Goal: Transaction & Acquisition: Purchase product/service

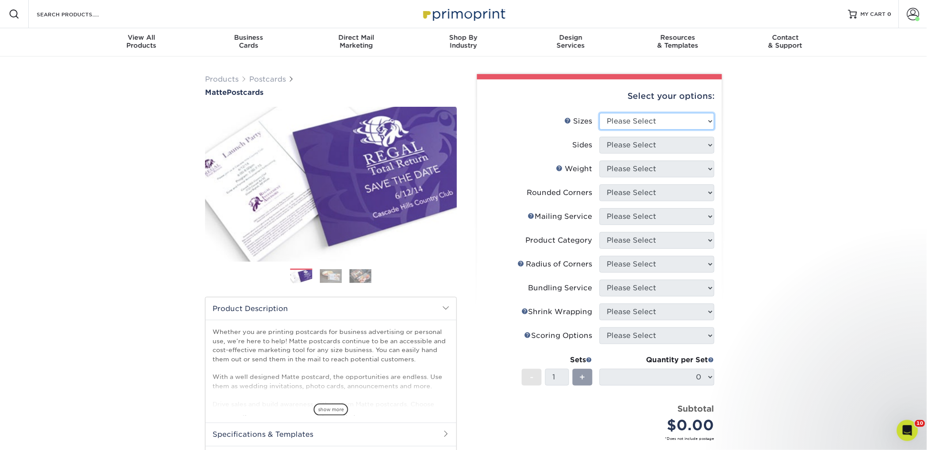
click at [625, 121] on select "Please Select 1.5" x 7" 2" x 4" 2" x 6" 2" x 7" 2" x 8" 2.12" x 5.5" 2.125" x 5…" at bounding box center [656, 121] width 115 height 17
select select "2.00x6.00"
click at [599, 113] on select "Please Select 1.5" x 7" 2" x 4" 2" x 6" 2" x 7" 2" x 8" 2.12" x 5.5" 2.125" x 5…" at bounding box center [656, 121] width 115 height 17
click at [628, 142] on select "Please Select" at bounding box center [656, 145] width 115 height 17
select select "13abbda7-1d64-4f25-8bb2-c179b224825d"
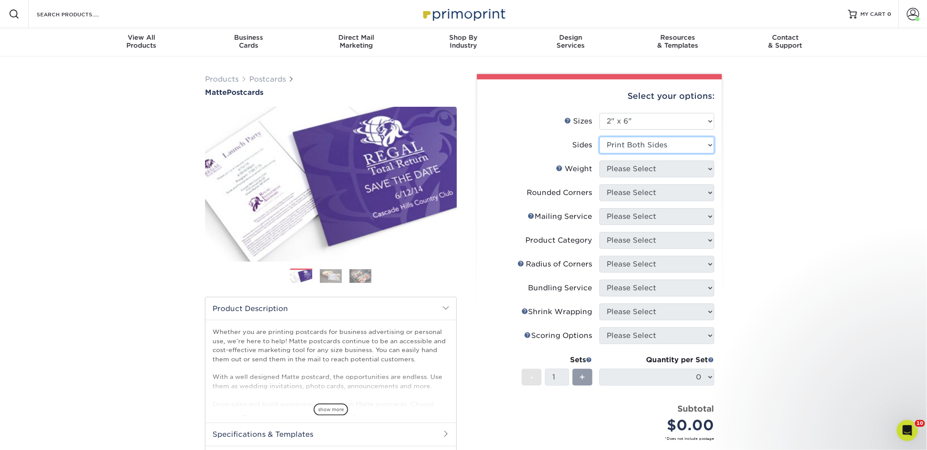
click at [599, 137] on select "Please Select Print Both Sides Print Front Only" at bounding box center [656, 145] width 115 height 17
click at [632, 166] on select "Please Select 14PT 16PT" at bounding box center [656, 169] width 115 height 17
select select "14PT"
click at [599, 161] on select "Please Select 14PT 16PT" at bounding box center [656, 169] width 115 height 17
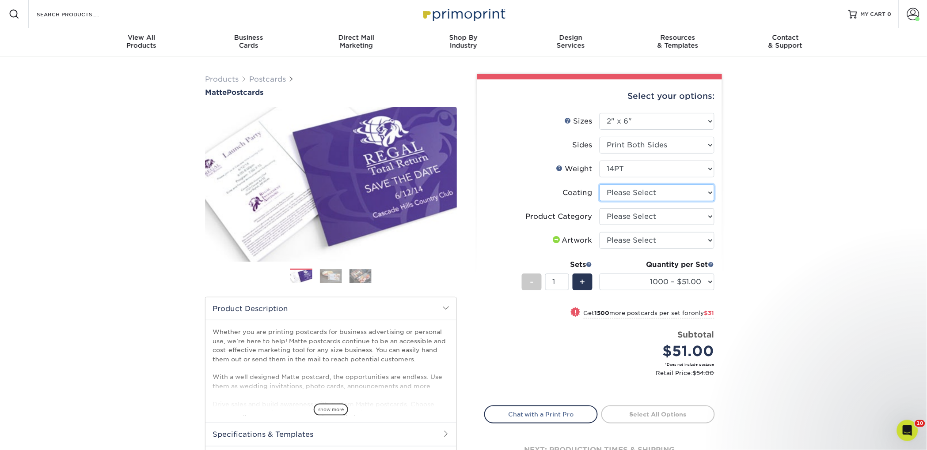
click at [640, 190] on select at bounding box center [656, 193] width 115 height 17
select select "121bb7b5-3b4d-429f-bd8d-bbf80e953313"
click at [599, 185] on select at bounding box center [656, 193] width 115 height 17
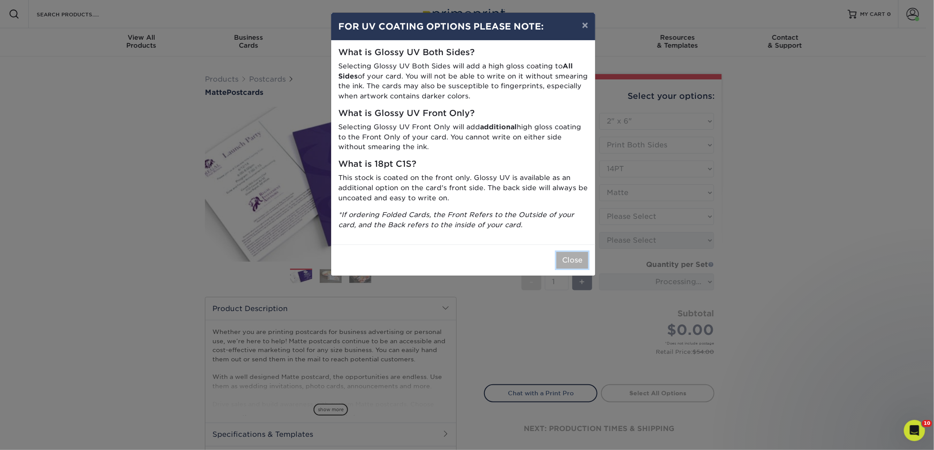
click at [576, 263] on button "Close" at bounding box center [572, 260] width 32 height 17
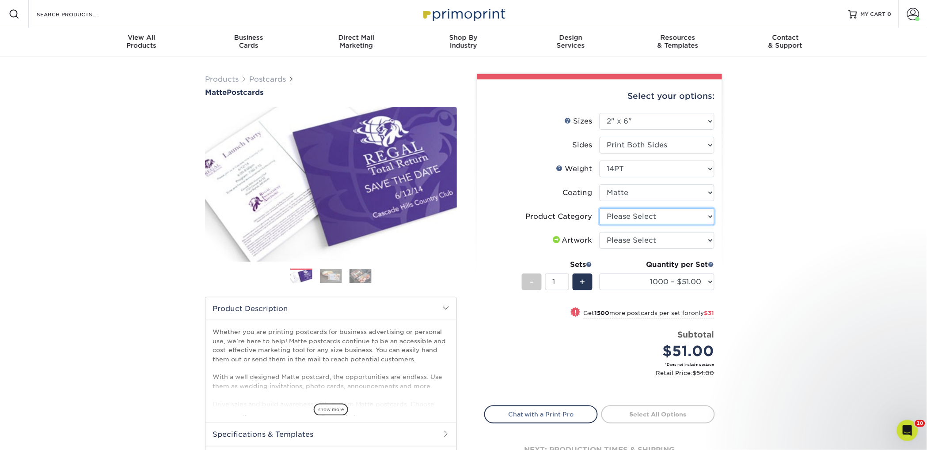
click at [628, 219] on select "Please Select Postcards" at bounding box center [656, 216] width 115 height 17
select select "9b7272e0-d6c8-4c3c-8e97-d3a1bcdab858"
click at [599, 208] on select "Please Select Postcards" at bounding box center [656, 216] width 115 height 17
click at [626, 238] on select "Please Select I will upload files I need a design - $150" at bounding box center [656, 240] width 115 height 17
select select "upload"
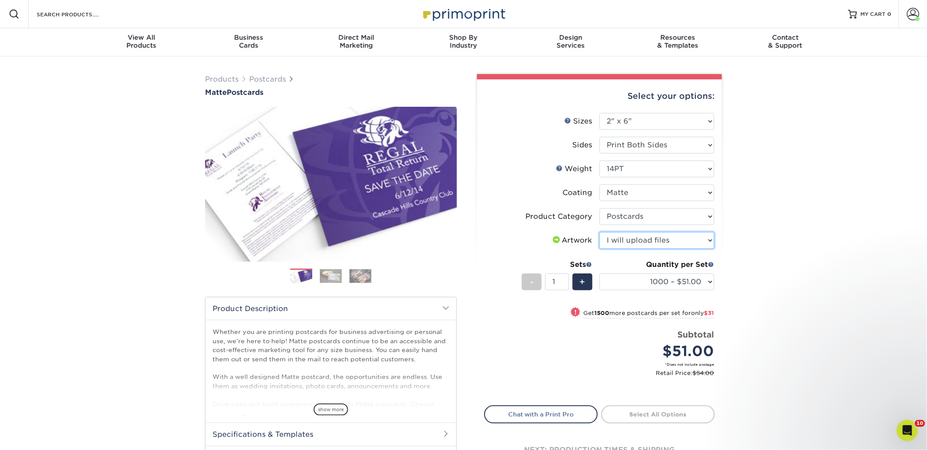
click at [599, 232] on select "Please Select I will upload files I need a design - $150" at bounding box center [656, 240] width 115 height 17
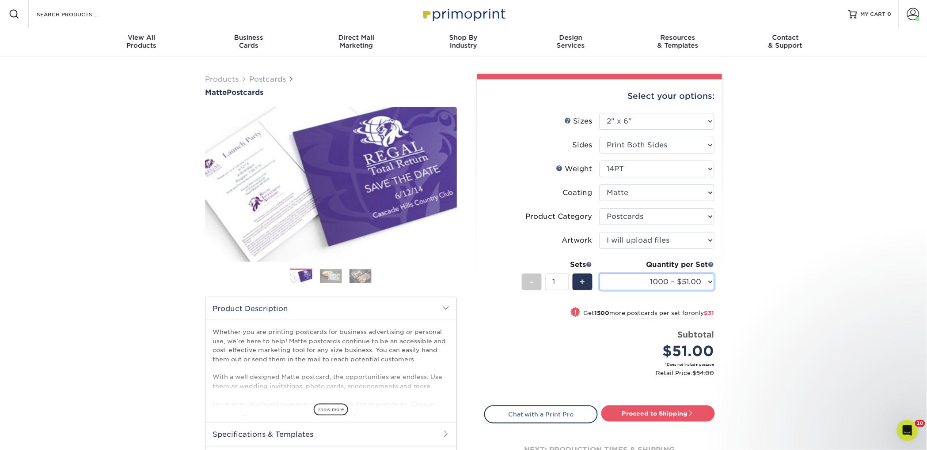
click at [644, 277] on select "1000 – $51.00 2500 – $82.00 5000 – $123.00 10000 – $234.00 15000 – $344.00 2000…" at bounding box center [656, 282] width 115 height 17
select select "2500 – $82.00"
click at [599, 274] on select "1000 – $51.00 2500 – $82.00 5000 – $123.00 10000 – $234.00 15000 – $344.00 2000…" at bounding box center [656, 282] width 115 height 17
click at [625, 411] on link "Proceed to Shipping" at bounding box center [658, 414] width 114 height 16
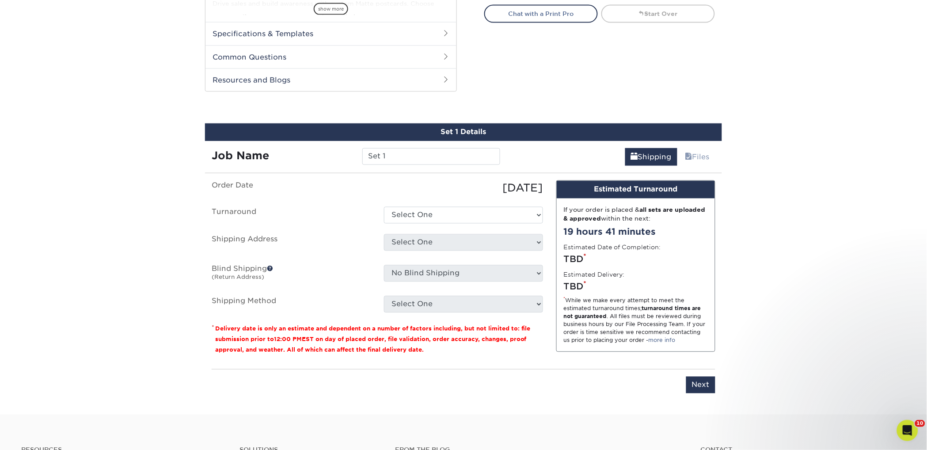
scroll to position [449, 0]
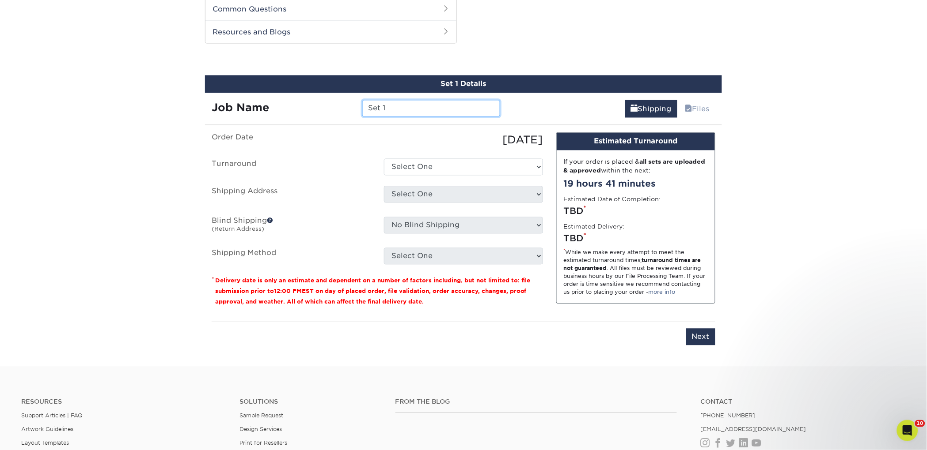
click at [377, 107] on input "Set 1" at bounding box center [430, 108] width 137 height 17
paste input "Petals & Pages"
type input "Petals & Pages"
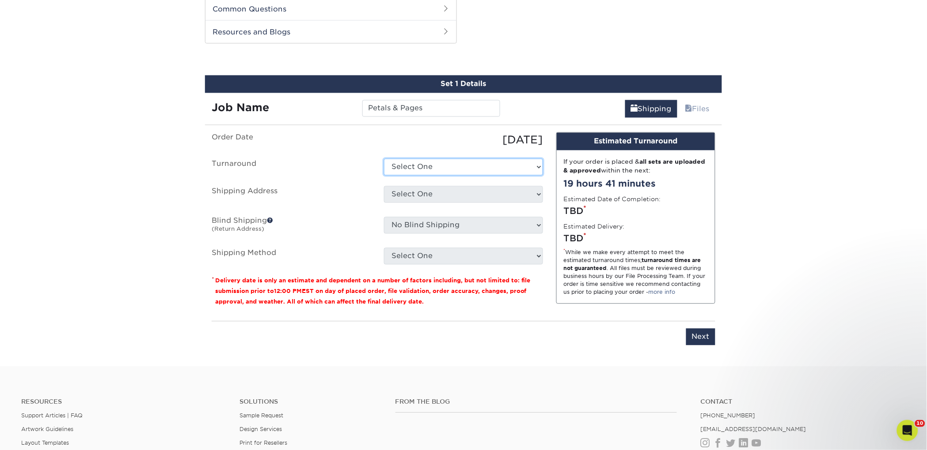
click at [421, 174] on select "Select One 2-4 Business Days 2 Day Next Business Day" at bounding box center [463, 167] width 159 height 17
click at [384, 159] on select "Select One 2-4 Business Days 2 Day Next Business Day" at bounding box center [463, 167] width 159 height 17
click at [417, 168] on select "Select One 2-4 Business Days 2 Day Next Business Day" at bounding box center [463, 167] width 159 height 17
select select "23bed37c-fa74-46a4-afc9-d3c3160655ce"
click at [384, 159] on select "Select One 2-4 Business Days 2 Day Next Business Day" at bounding box center [463, 167] width 159 height 17
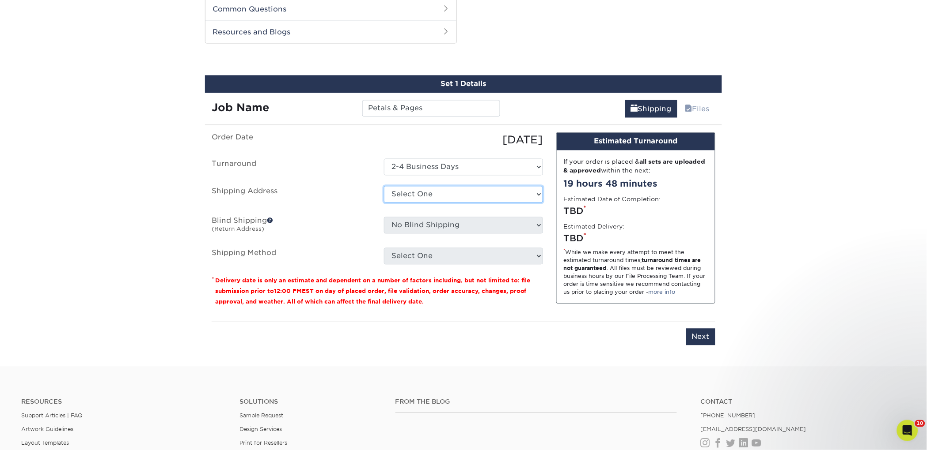
click at [416, 193] on select "Select One 2nd Floor Convention Center A Better [DATE] Books & Boutique A Good …" at bounding box center [463, 194] width 159 height 17
select select "newaddress"
click at [384, 186] on select "Select One 2nd Floor Convention Center A Better [DATE] Books & Boutique A Good …" at bounding box center [463, 194] width 159 height 17
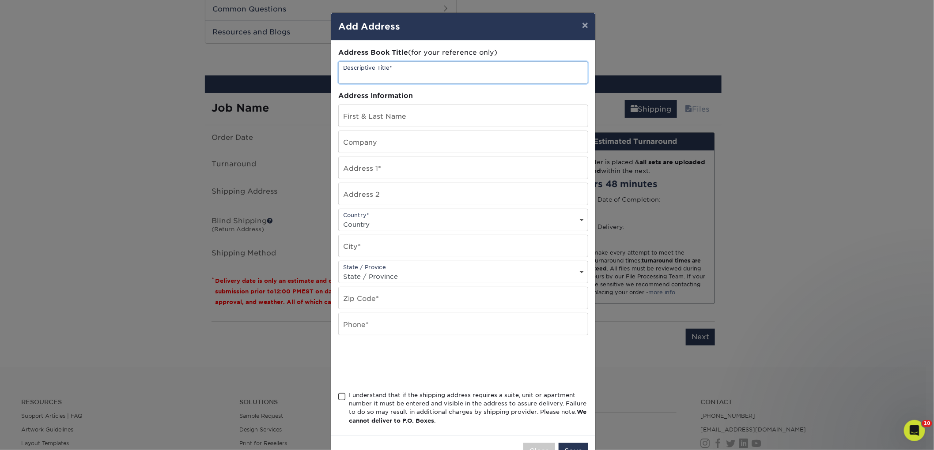
click at [381, 68] on input "text" at bounding box center [463, 73] width 249 height 22
paste input "Petals & Pages"
type input "Petals & Pages"
click at [373, 136] on input "text" at bounding box center [463, 142] width 249 height 22
paste input "Petals & Pages"
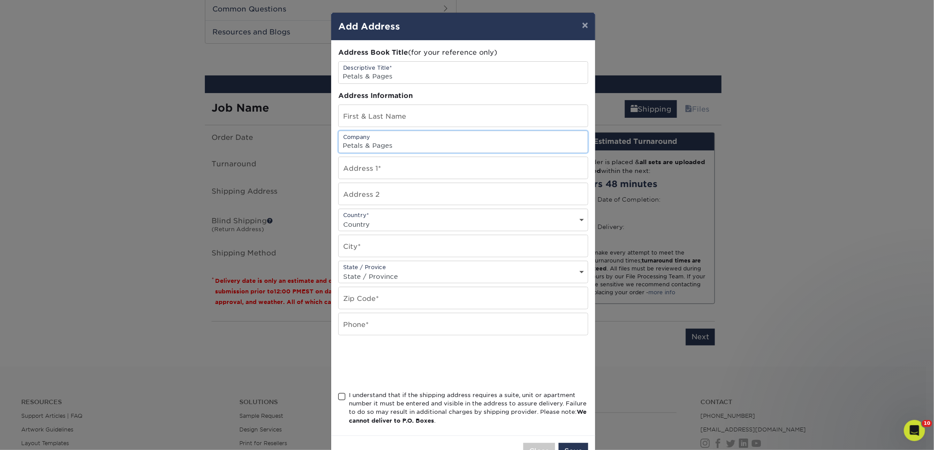
type input "Petals & Pages"
click at [364, 119] on input "text" at bounding box center [463, 116] width 249 height 22
paste input "[PERSON_NAME]"
type input "[PERSON_NAME]"
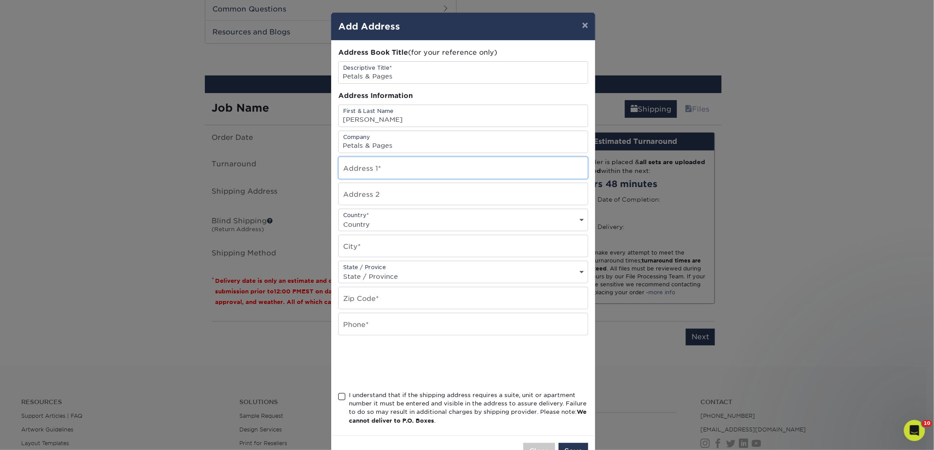
click at [344, 169] on input "text" at bounding box center [463, 168] width 249 height 22
paste input "[STREET_ADDRESS]"
type input "[STREET_ADDRESS]"
click at [351, 217] on div "Country* Country [GEOGRAPHIC_DATA] [GEOGRAPHIC_DATA] --------------------------…" at bounding box center [463, 220] width 250 height 23
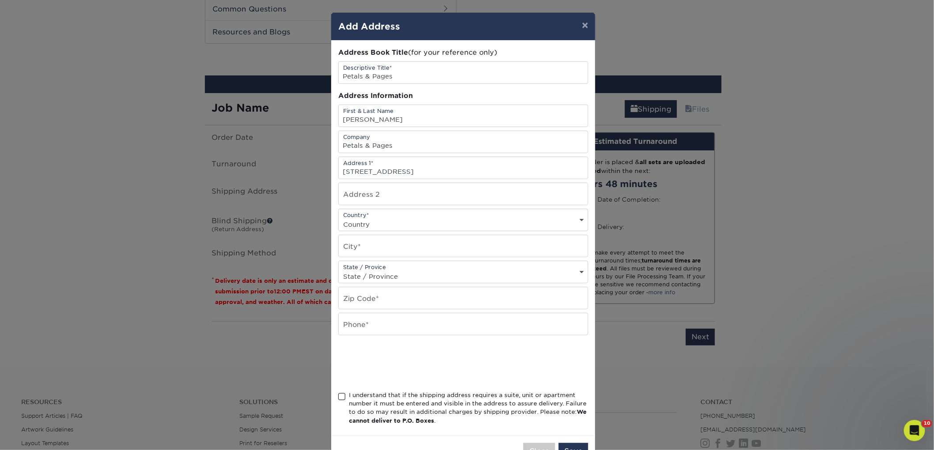
click at [355, 223] on select "Country [GEOGRAPHIC_DATA] [GEOGRAPHIC_DATA] ----------------------------- [GEOG…" at bounding box center [463, 224] width 249 height 13
select select "US"
click at [339, 218] on select "Country [GEOGRAPHIC_DATA] [GEOGRAPHIC_DATA] ----------------------------- [GEOG…" at bounding box center [463, 224] width 249 height 13
click at [357, 249] on input "text" at bounding box center [463, 246] width 249 height 22
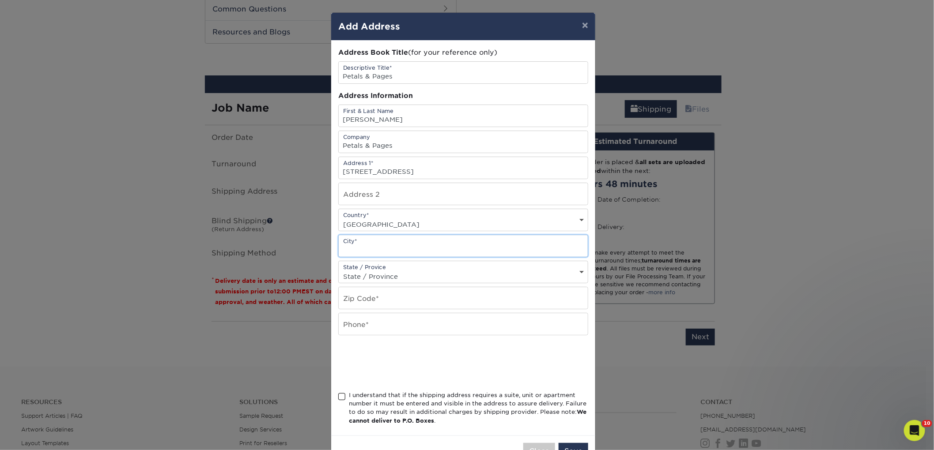
paste input "[PERSON_NAME]"
type input "[PERSON_NAME]"
click at [371, 296] on input "text" at bounding box center [463, 299] width 249 height 22
paste input "57730-1529"
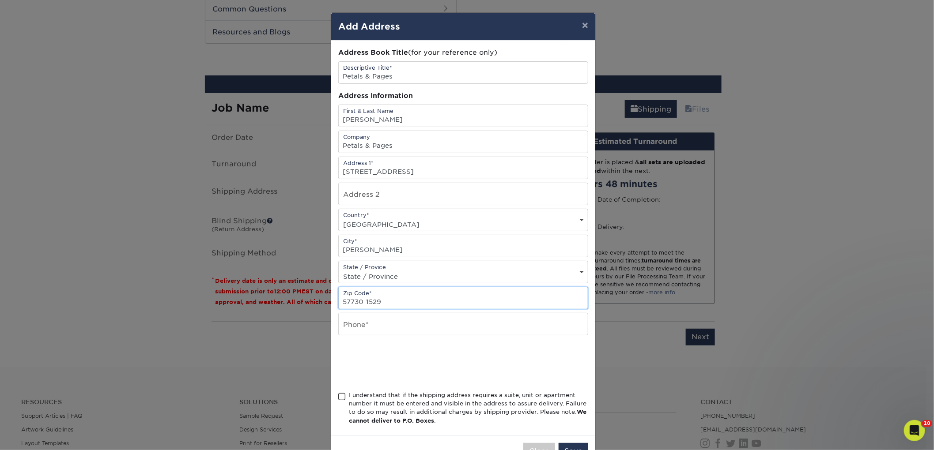
type input "57730-1529"
click at [352, 325] on input "text" at bounding box center [463, 325] width 249 height 22
type input "4257367064"
click at [364, 405] on div "I understand that if the shipping address requires a suite, unit or apartment n…" at bounding box center [468, 408] width 239 height 34
click at [0, 0] on input "I understand that if the shipping address requires a suite, unit or apartment n…" at bounding box center [0, 0] width 0 height 0
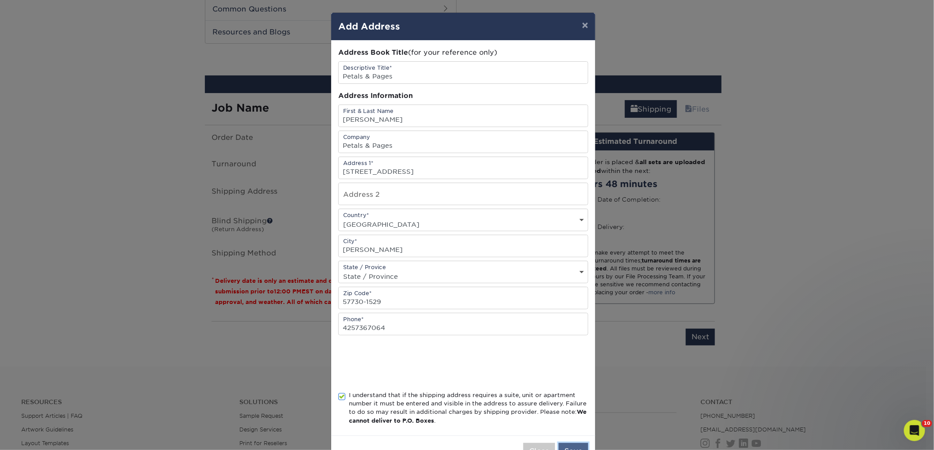
click at [567, 448] on button "Save" at bounding box center [574, 451] width 30 height 17
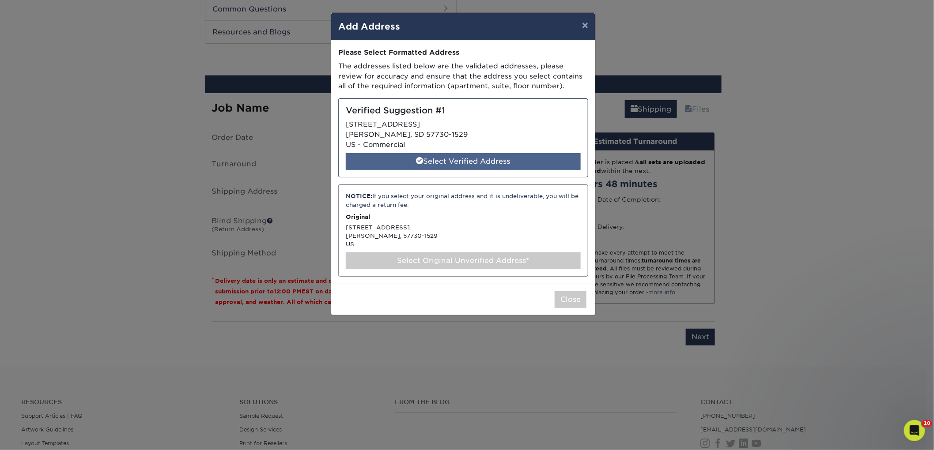
click at [458, 165] on div "Select Verified Address" at bounding box center [463, 161] width 235 height 17
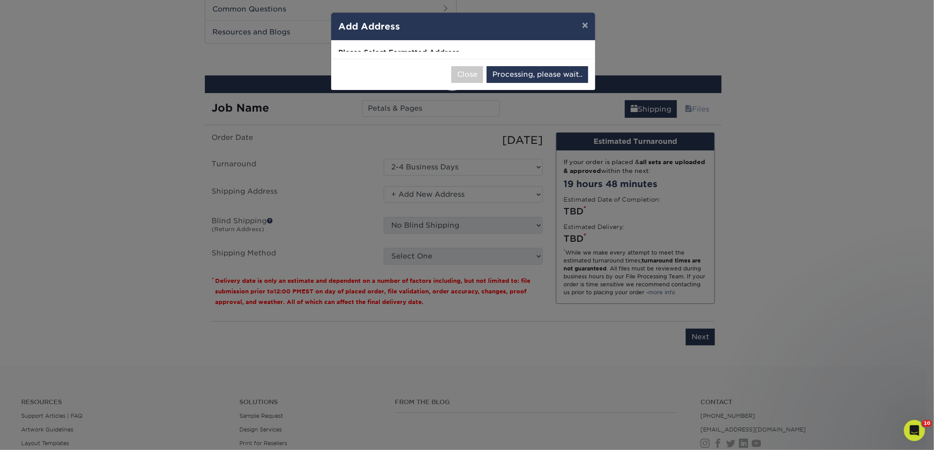
select select "286269"
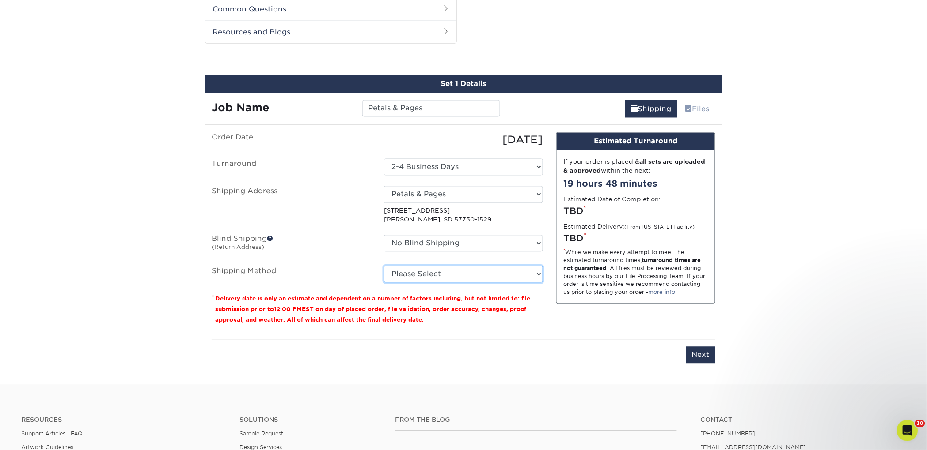
click at [463, 275] on select "Please Select Ground Shipping (+$52.17) 3 Day Shipping Service (+$73.33) 2 Day …" at bounding box center [463, 274] width 159 height 17
select select "03"
click at [384, 266] on select "Please Select Ground Shipping (+$52.17) 3 Day Shipping Service (+$73.33) 2 Day …" at bounding box center [463, 274] width 159 height 17
click at [708, 358] on input "Next" at bounding box center [700, 355] width 29 height 17
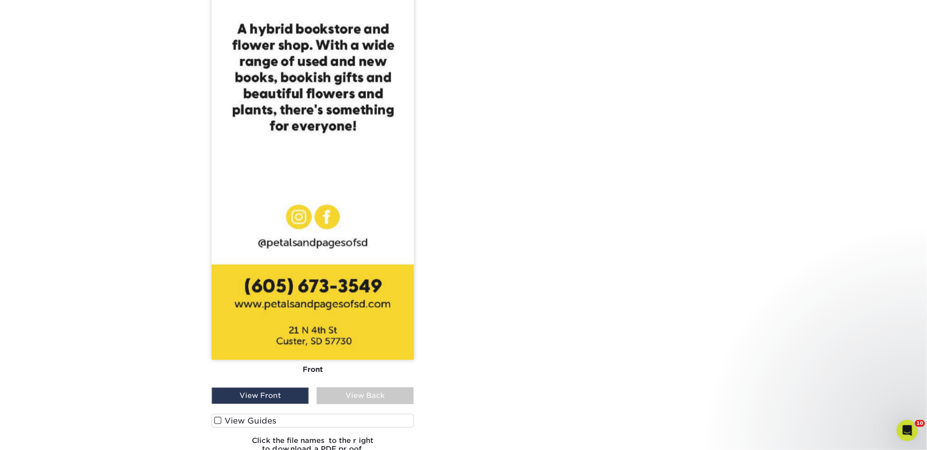
scroll to position [1080, 0]
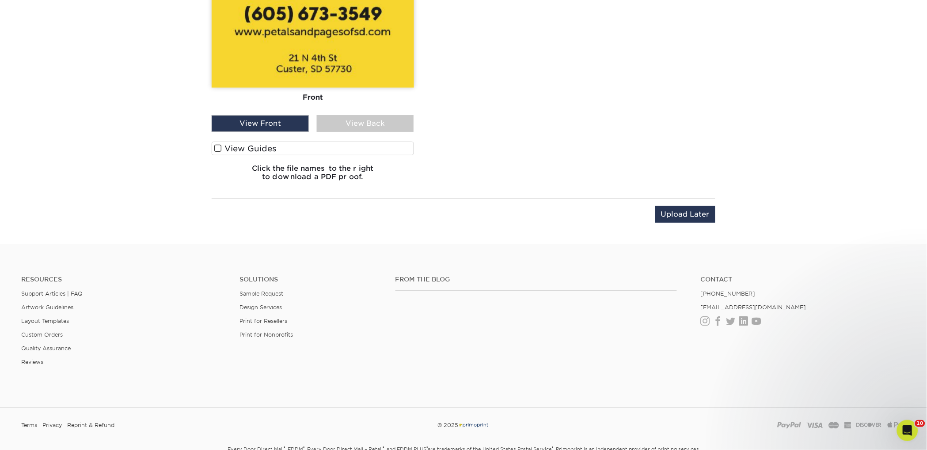
click at [235, 144] on label "View Guides" at bounding box center [313, 149] width 202 height 14
click at [0, 0] on input "View Guides" at bounding box center [0, 0] width 0 height 0
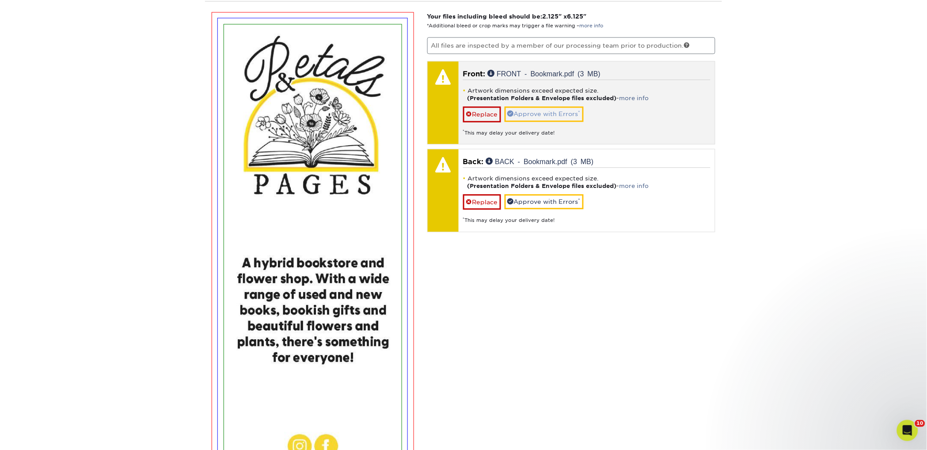
scroll to position [573, 0]
click at [537, 107] on link "Approve with Errors *" at bounding box center [543, 114] width 79 height 15
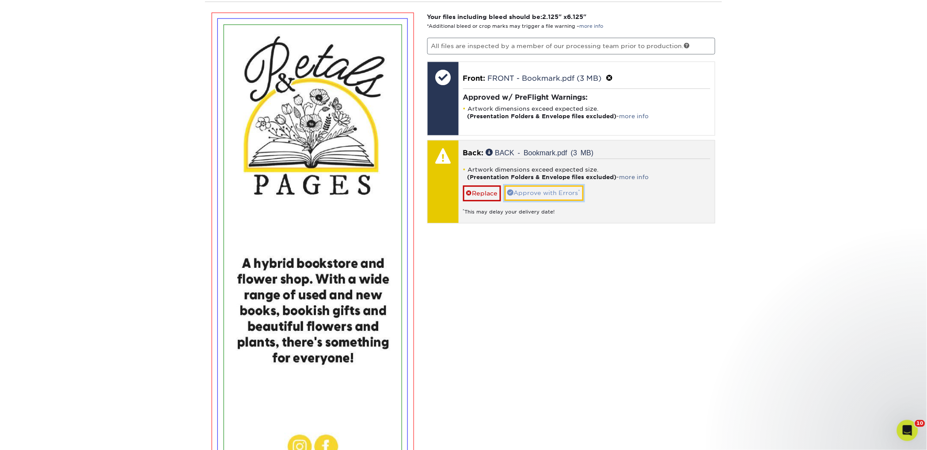
click at [544, 189] on link "Approve with Errors *" at bounding box center [543, 192] width 79 height 15
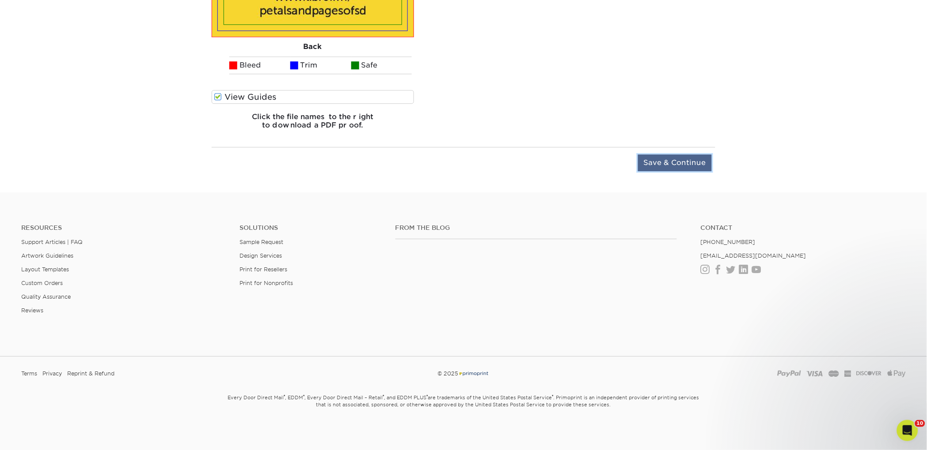
click at [670, 169] on input "Save & Continue" at bounding box center [675, 163] width 74 height 17
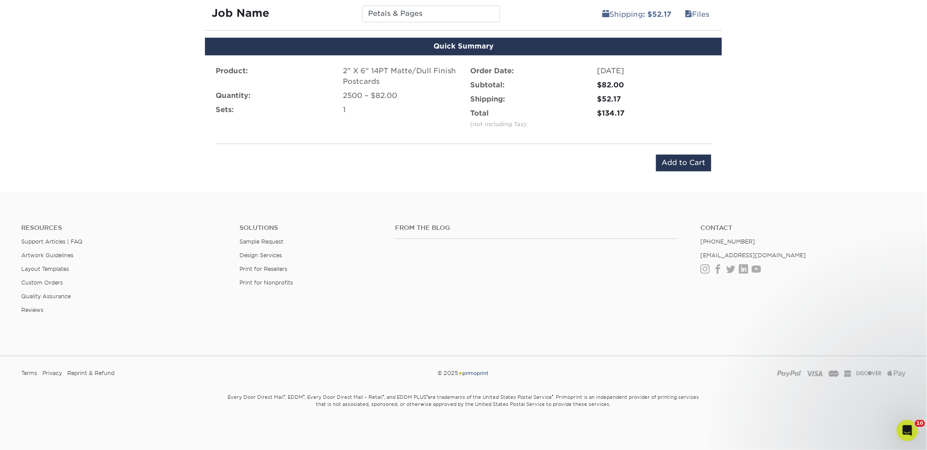
scroll to position [343, 0]
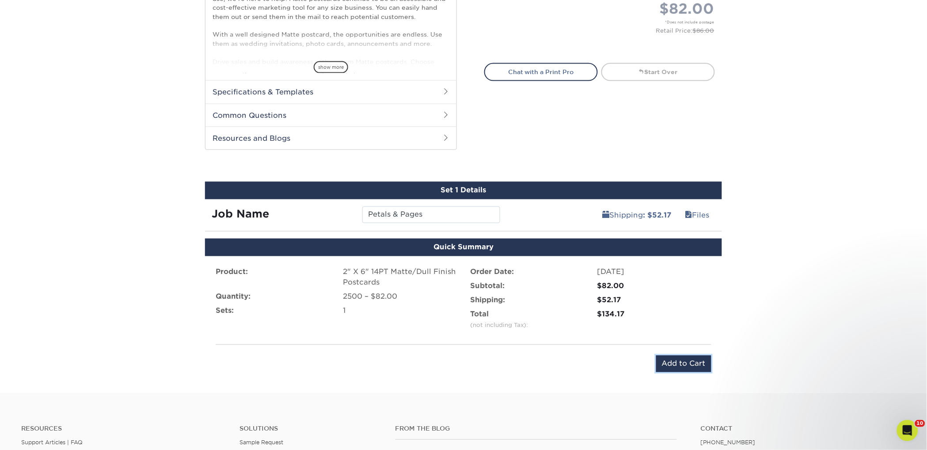
click at [664, 366] on input "Add to Cart" at bounding box center [683, 364] width 55 height 17
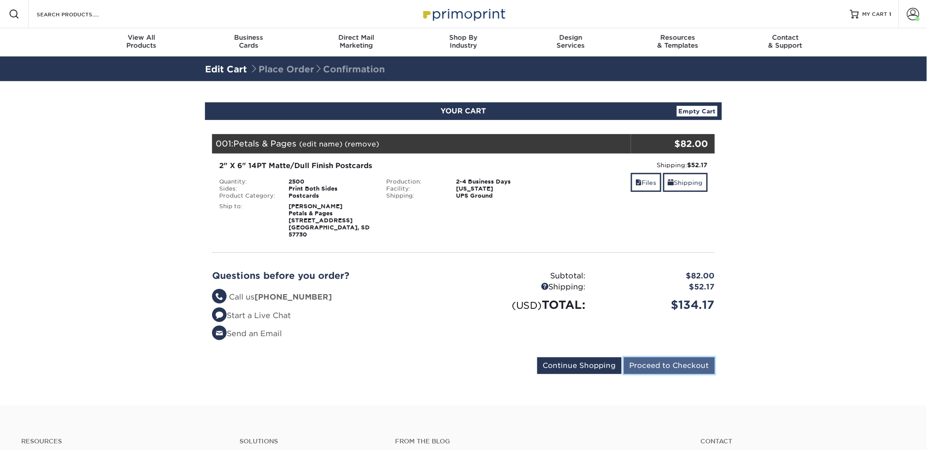
click at [670, 359] on input "Proceed to Checkout" at bounding box center [669, 366] width 91 height 17
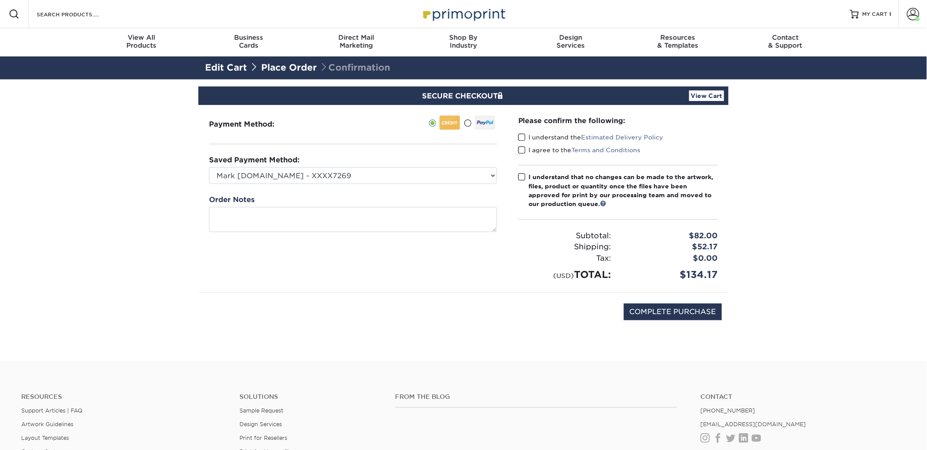
click at [536, 136] on label "I understand the Estimated Delivery Policy" at bounding box center [590, 137] width 145 height 9
click at [0, 0] on input "I understand the Estimated Delivery Policy" at bounding box center [0, 0] width 0 height 0
click at [538, 146] on label "I agree to the Terms and Conditions" at bounding box center [579, 150] width 122 height 9
click at [0, 0] on input "I agree to the Terms and Conditions" at bounding box center [0, 0] width 0 height 0
click at [540, 186] on div "I understand that no changes can be made to the artwork, files, product or quan…" at bounding box center [623, 191] width 189 height 36
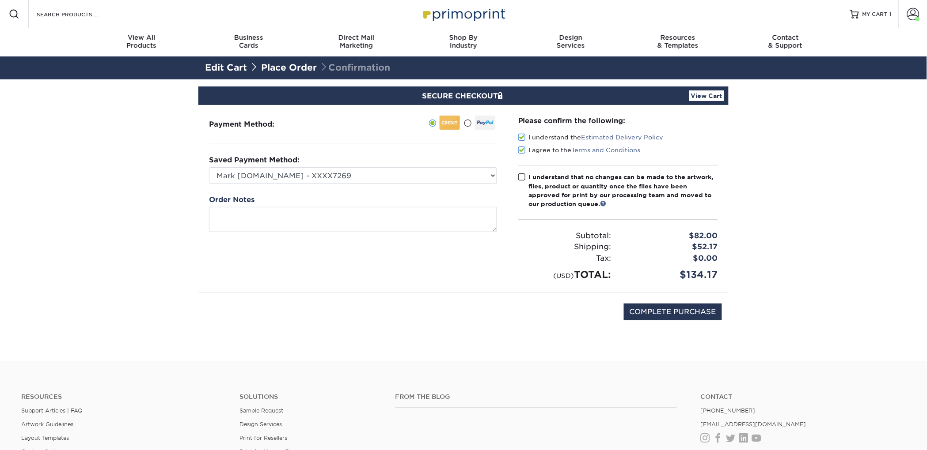
click at [0, 0] on input "I understand that no changes can be made to the artwork, files, product or quan…" at bounding box center [0, 0] width 0 height 0
click at [641, 314] on input "COMPLETE PURCHASE" at bounding box center [673, 312] width 98 height 17
type input "PROCESSING, PLEASE WAIT..."
